Goal: Information Seeking & Learning: Learn about a topic

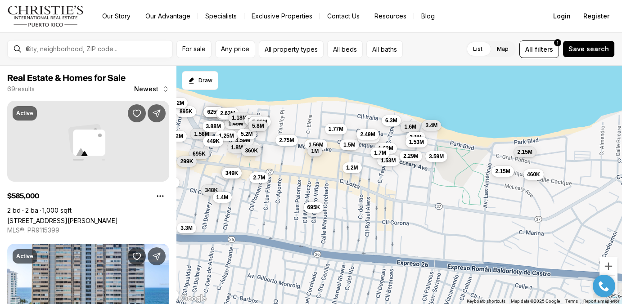
drag, startPoint x: 465, startPoint y: 196, endPoint x: 375, endPoint y: 207, distance: 90.8
click at [375, 207] on div "645K 1.3M 1.45M 2.9M 625K 2.63M 1.58M 895K 3.88M 1.2M 1.18M 5.2M 2.5M 3.7M 1.5M…" at bounding box center [399, 185] width 446 height 239
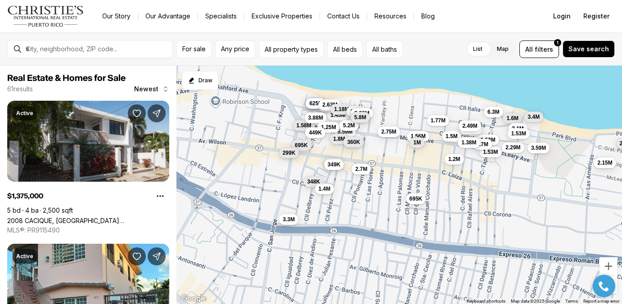
drag, startPoint x: 288, startPoint y: 193, endPoint x: 395, endPoint y: 185, distance: 107.8
click at [395, 185] on div "645K 1.3M 1.45M 2.9M 625K 2.63M 1.58M 3.88M 1.18M 2.5M 3.7M 1.5M 5.59M 1.25M 2.…" at bounding box center [399, 185] width 446 height 239
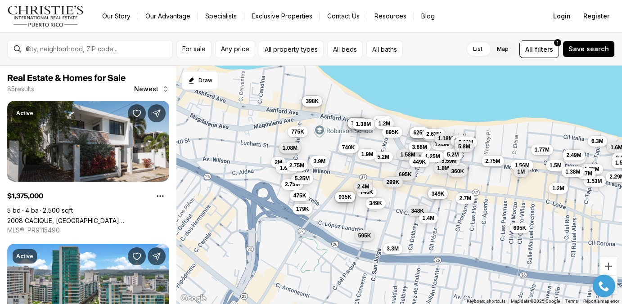
drag, startPoint x: 225, startPoint y: 120, endPoint x: 320, endPoint y: 149, distance: 99.4
click at [320, 149] on div "645K 1.3M 1.45M 2.9M 625K 2.63M 1.58M 3.88M 1.18M 2.5M 3.7M 1.5M 5.59M 1.25M 2.…" at bounding box center [399, 185] width 446 height 239
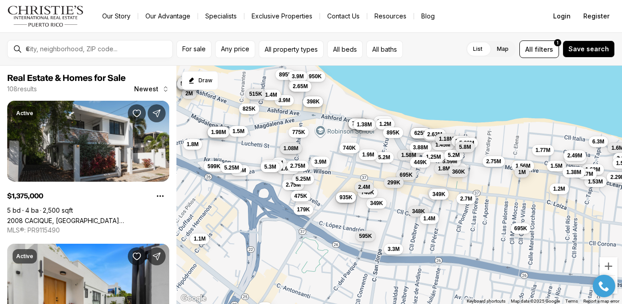
click at [255, 94] on span "515K" at bounding box center [255, 93] width 13 height 7
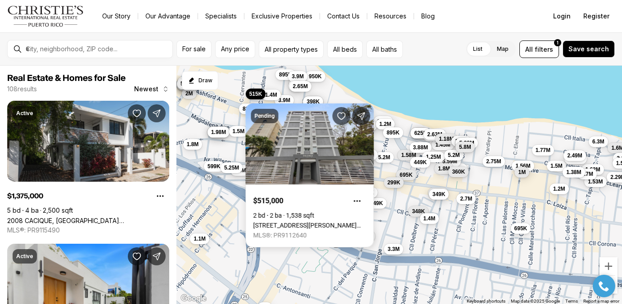
click at [235, 89] on div "645K 1.3M 1.45M 2.9M 625K 2.63M 1.58M 3.88M 1.18M 2.5M 3.7M 1.5M 5.59M 1.25M 2.…" at bounding box center [399, 185] width 446 height 239
